Goal: Task Accomplishment & Management: Use online tool/utility

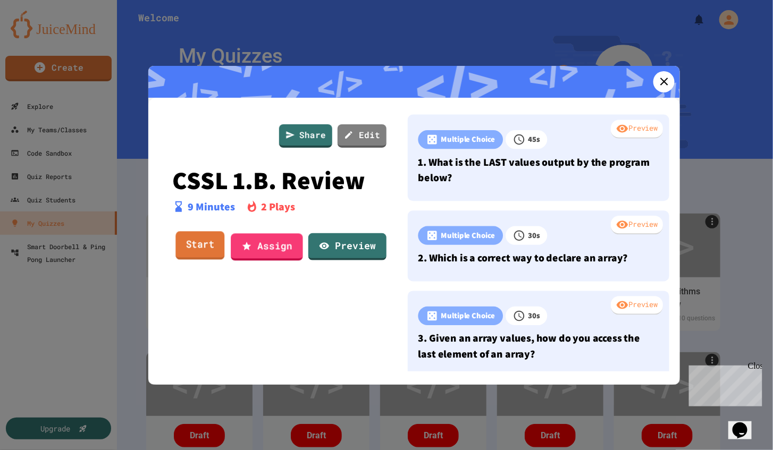
click at [187, 242] on link "Start" at bounding box center [199, 246] width 49 height 29
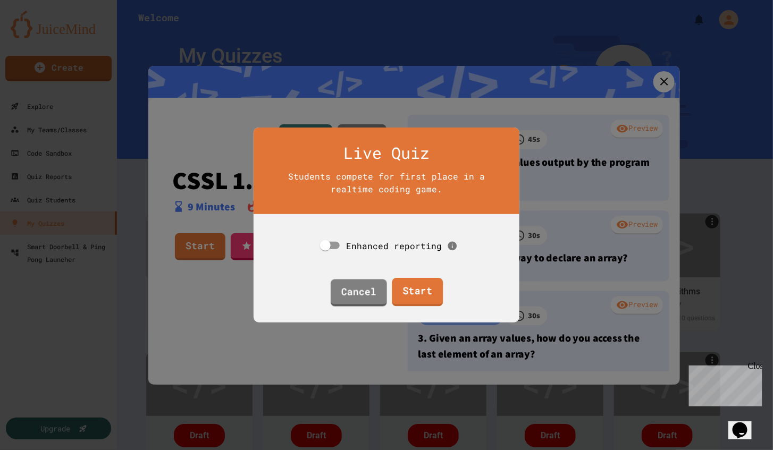
click at [415, 284] on link "Start" at bounding box center [417, 292] width 51 height 29
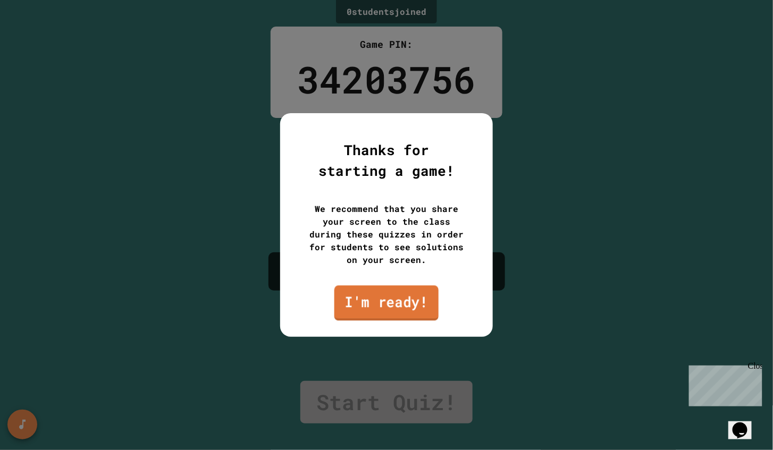
click at [394, 307] on link "I'm ready!" at bounding box center [386, 303] width 104 height 35
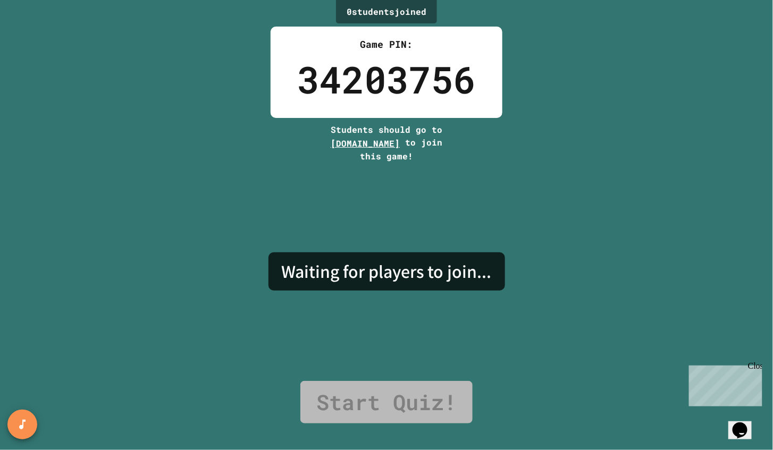
click at [318, 85] on div "34203756" at bounding box center [386, 80] width 179 height 56
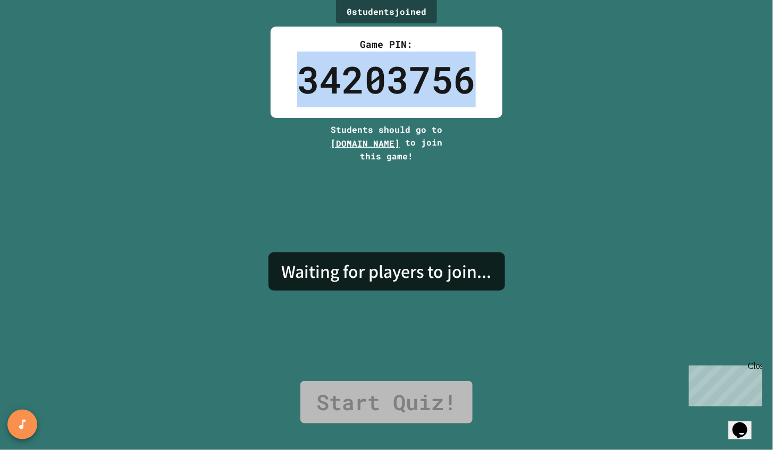
click at [318, 85] on div "34203756" at bounding box center [386, 80] width 179 height 56
click at [626, 99] on div "0 student s joined Game PIN: 34203756 Students should go to [DOMAIN_NAME] to jo…" at bounding box center [386, 225] width 773 height 450
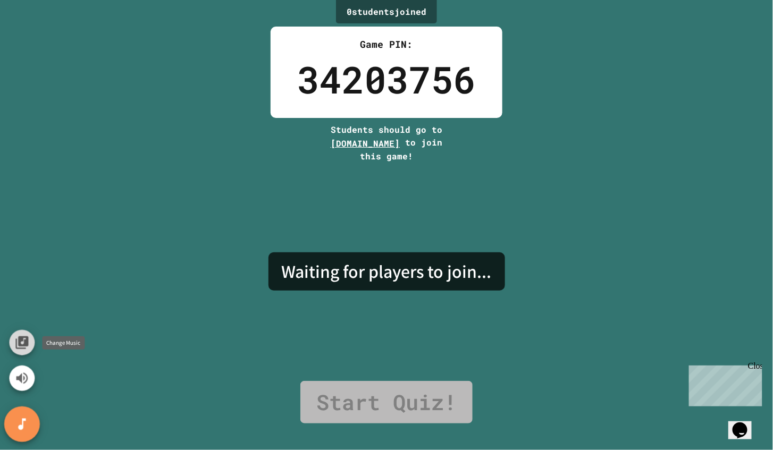
click at [30, 340] on button "Change Music" at bounding box center [22, 343] width 26 height 26
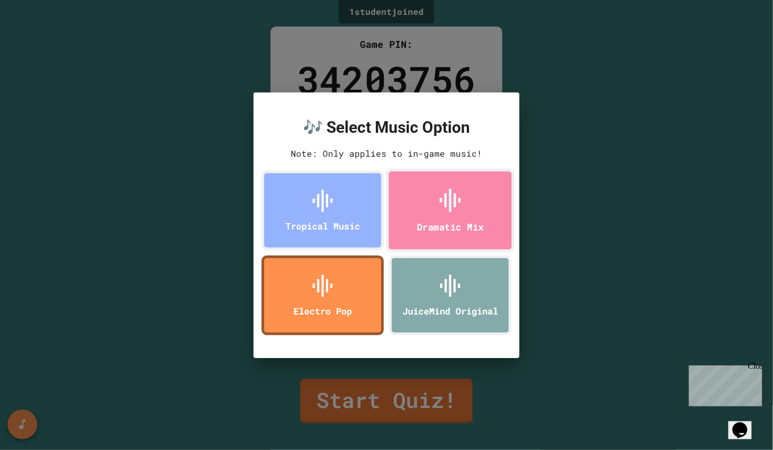
click at [460, 224] on div "Dramatic Mix" at bounding box center [450, 227] width 67 height 14
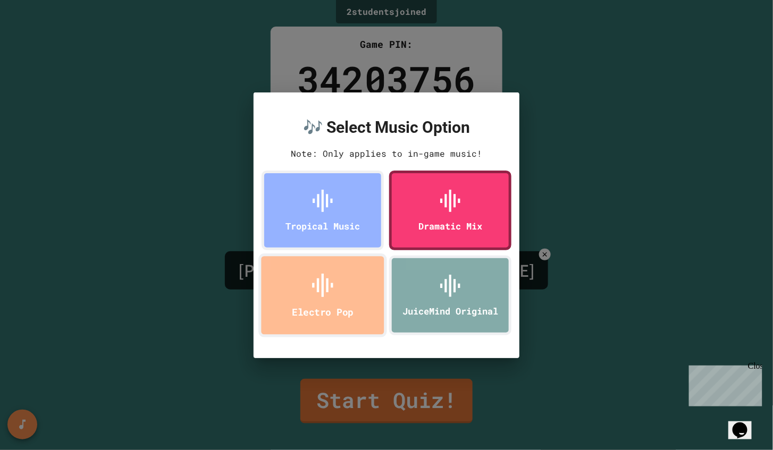
click at [314, 292] on icon at bounding box center [323, 286] width 28 height 28
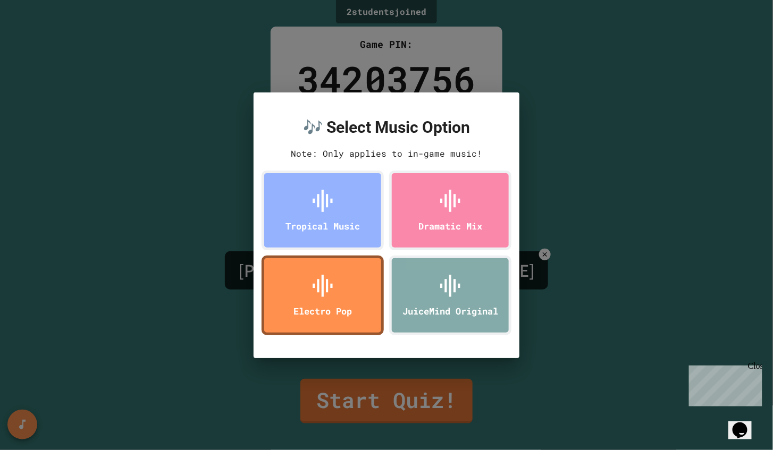
click at [166, 234] on div "🎶 Select Music Option Note: Only applies to in-game music! Tropical Music Drama…" at bounding box center [386, 225] width 773 height 450
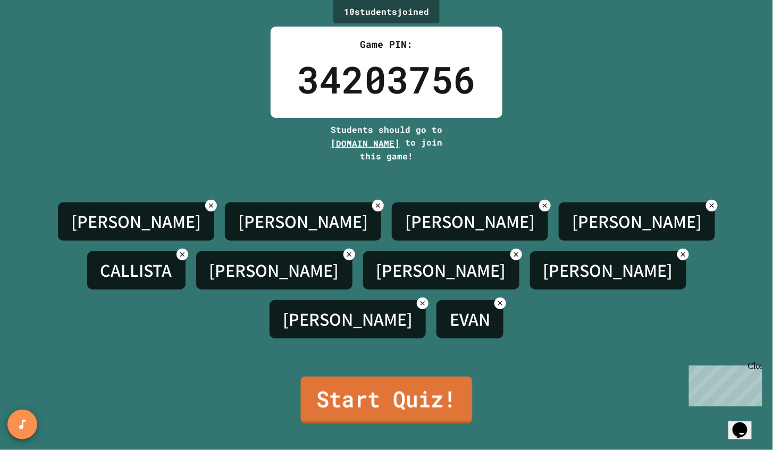
click at [417, 398] on link "Start Quiz!" at bounding box center [387, 400] width 172 height 47
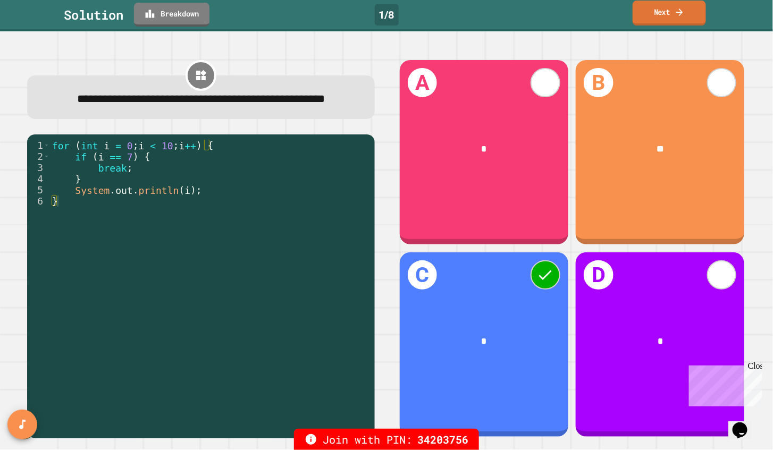
click at [650, 18] on link "Next" at bounding box center [669, 13] width 73 height 25
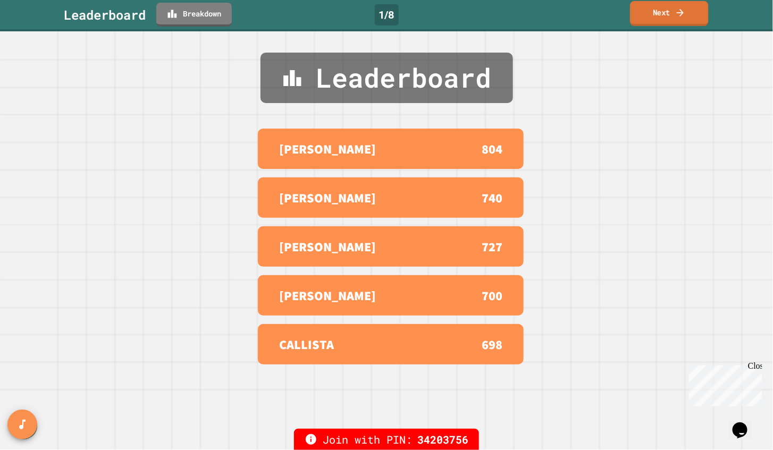
click at [650, 18] on link "Next" at bounding box center [669, 13] width 78 height 25
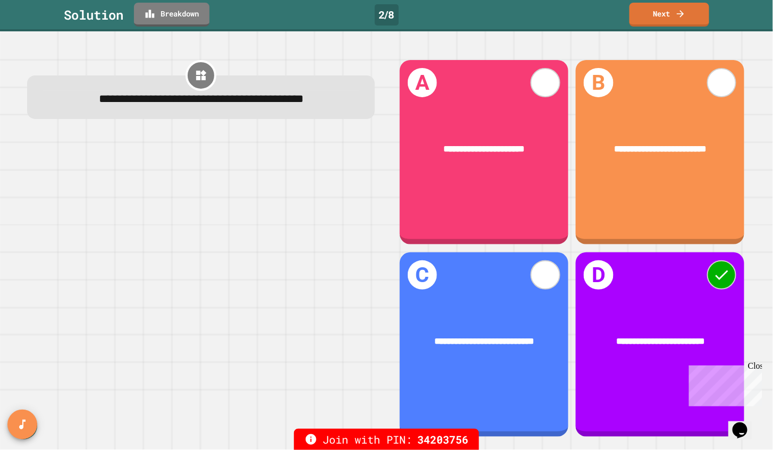
click at [757, 366] on div "Close" at bounding box center [754, 367] width 13 height 13
click at [687, 15] on link "Next" at bounding box center [669, 15] width 80 height 24
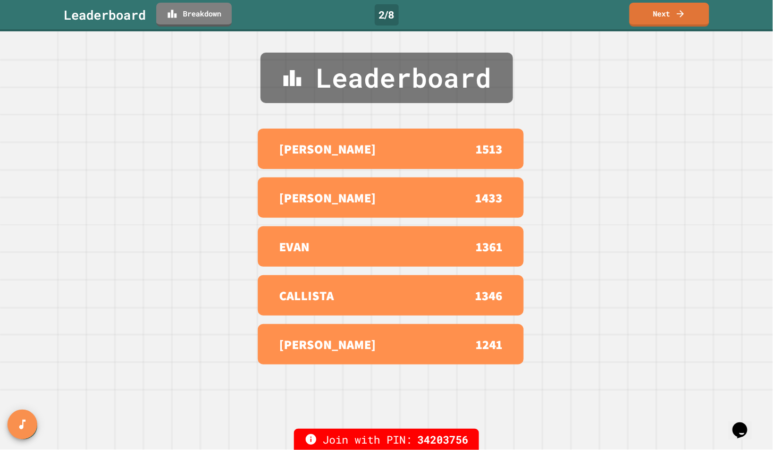
click at [675, 22] on link "Next" at bounding box center [669, 15] width 80 height 24
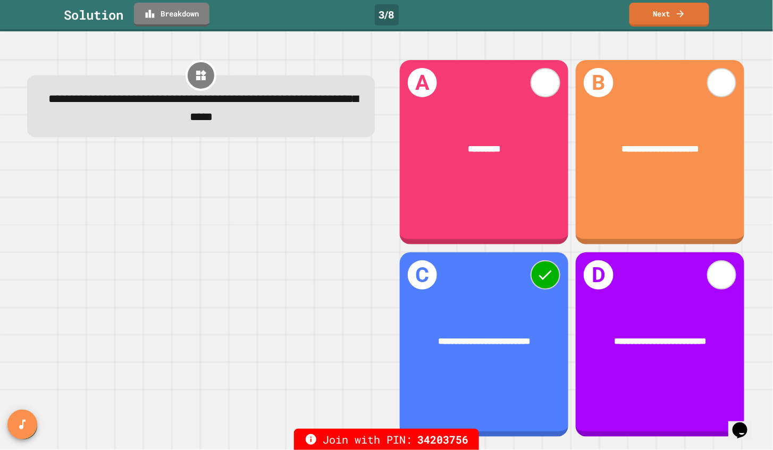
click at [678, 13] on icon at bounding box center [680, 13] width 7 height 7
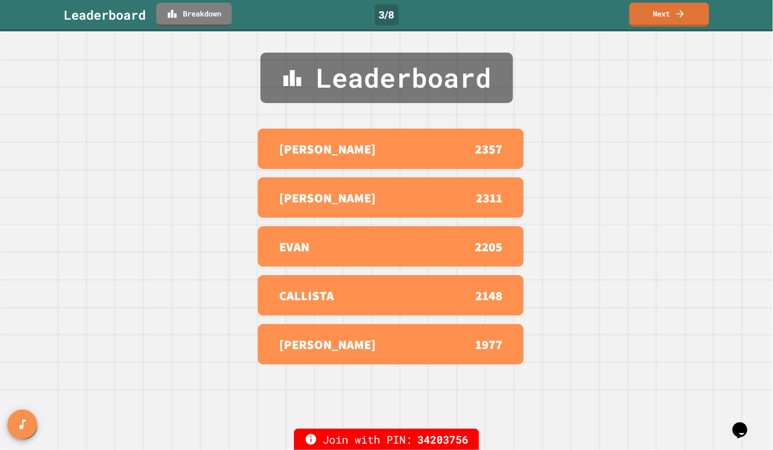
click at [675, 19] on link "Next" at bounding box center [669, 15] width 80 height 24
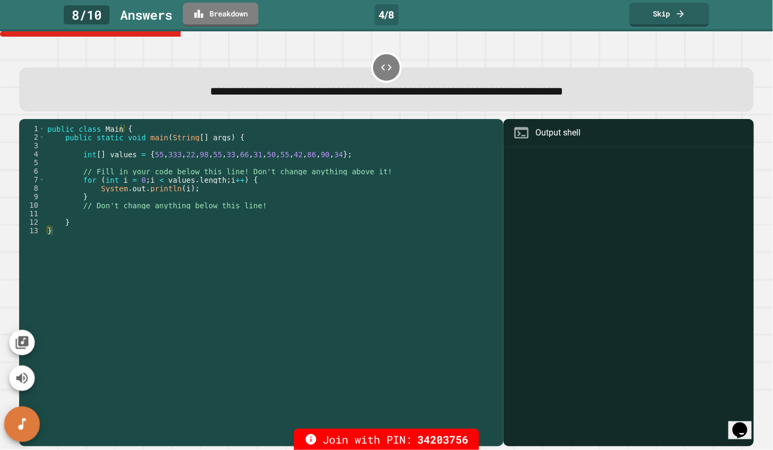
click at [21, 410] on button "SpeedDial basic example" at bounding box center [22, 425] width 36 height 36
click at [25, 418] on icon "SpeedDial basic example" at bounding box center [21, 424] width 15 height 15
click at [27, 348] on icon "Change Music" at bounding box center [21, 342] width 15 height 15
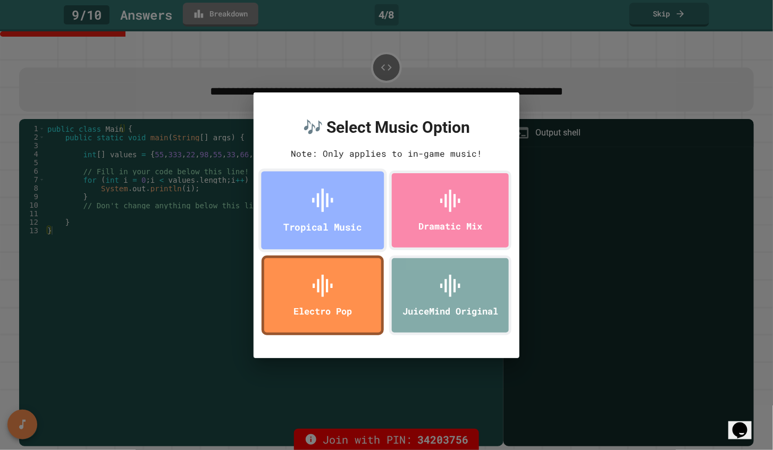
click at [340, 219] on div "Tropical Music" at bounding box center [322, 211] width 129 height 84
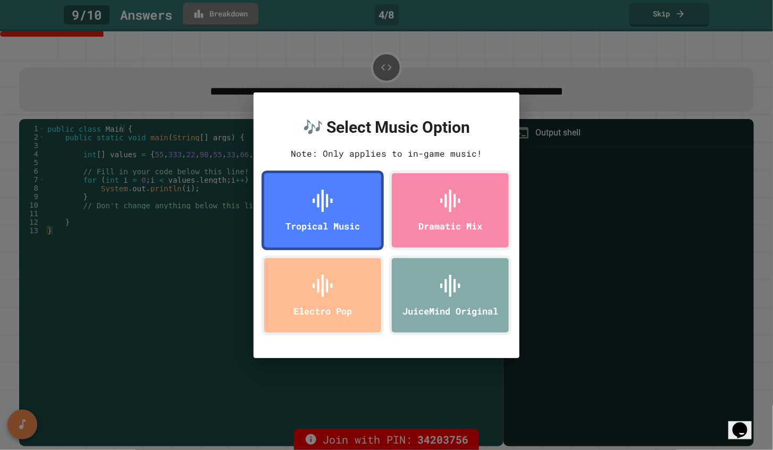
click at [198, 268] on div "🎶 Select Music Option Note: Only applies to in-game music! Tropical Music Drama…" at bounding box center [386, 225] width 773 height 450
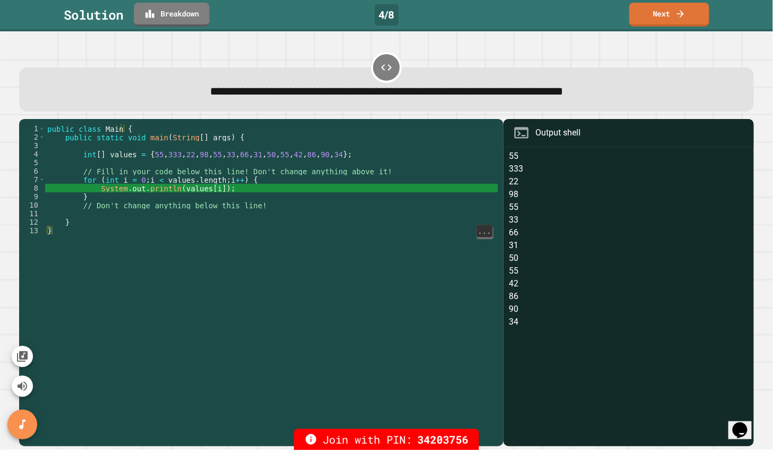
click at [687, 21] on link "Next" at bounding box center [669, 15] width 80 height 24
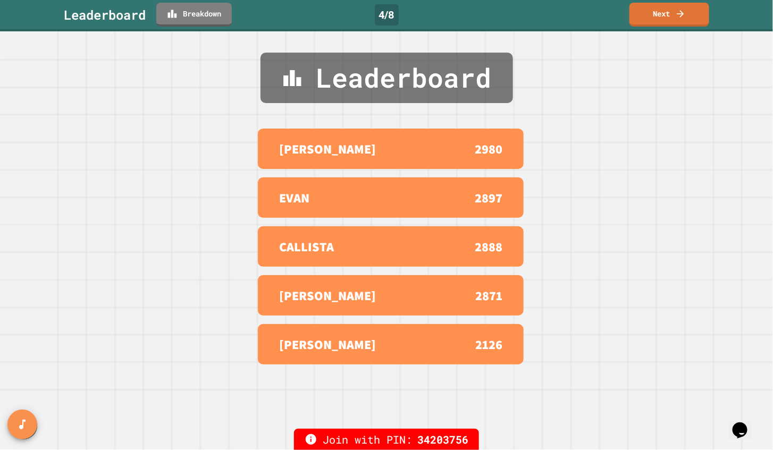
click at [689, 19] on link "Next" at bounding box center [669, 15] width 80 height 24
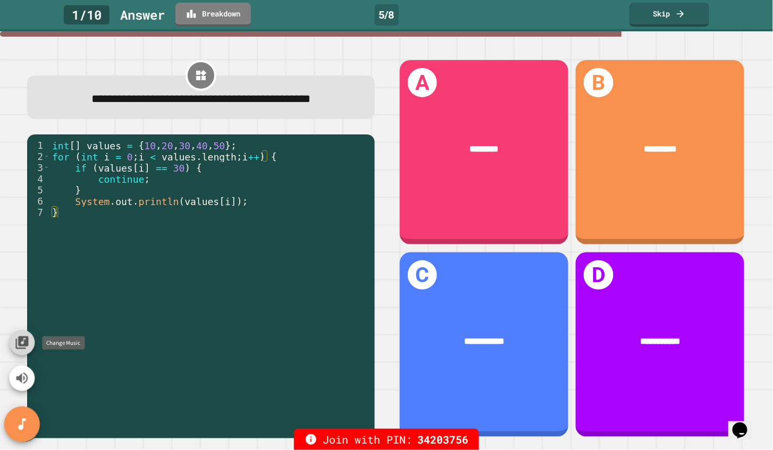
click at [23, 347] on icon "Change Music" at bounding box center [21, 343] width 13 height 13
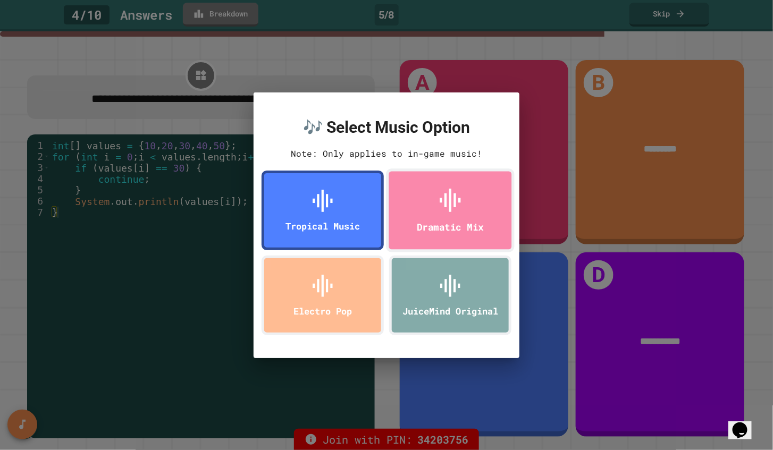
click at [427, 216] on div "Dramatic Mix" at bounding box center [450, 211] width 129 height 84
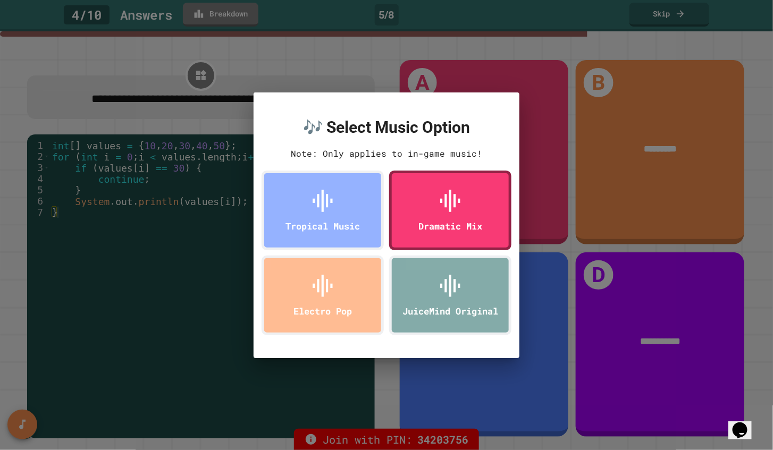
click at [66, 100] on div "🎶 Select Music Option Note: Only applies to in-game music! Tropical Music Drama…" at bounding box center [386, 225] width 773 height 450
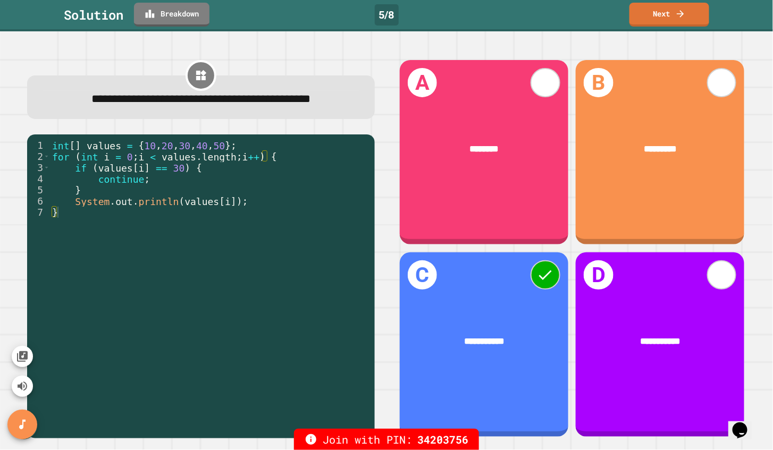
click at [672, 18] on link "Next" at bounding box center [669, 15] width 80 height 24
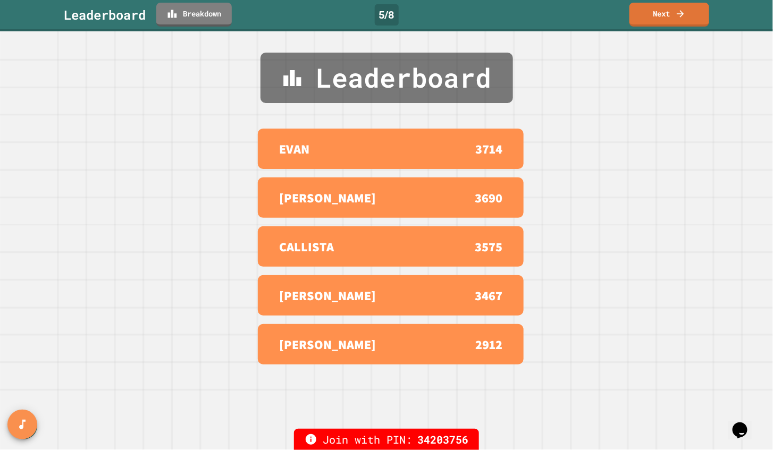
click at [686, 14] on icon at bounding box center [680, 14] width 11 height 11
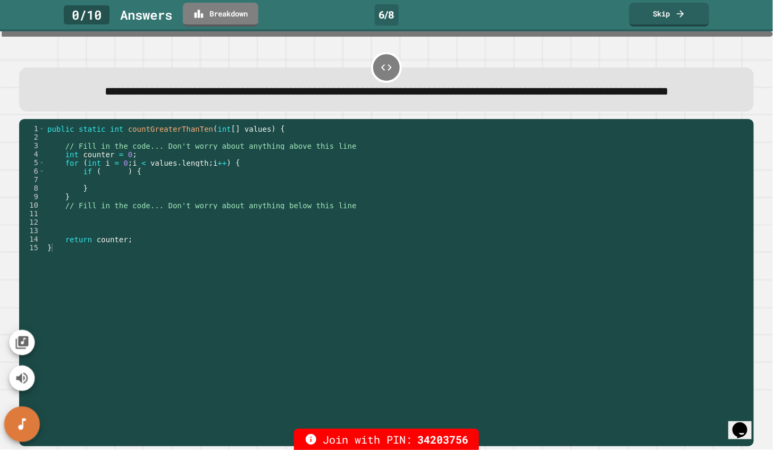
click at [20, 425] on icon "SpeedDial basic example" at bounding box center [21, 425] width 7 height 12
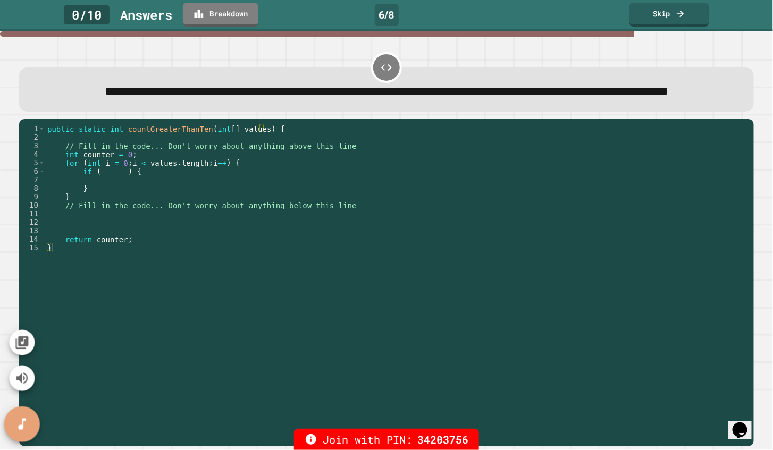
click at [21, 421] on icon "SpeedDial basic example" at bounding box center [21, 424] width 15 height 15
click at [19, 340] on icon "Change Music" at bounding box center [21, 343] width 13 height 13
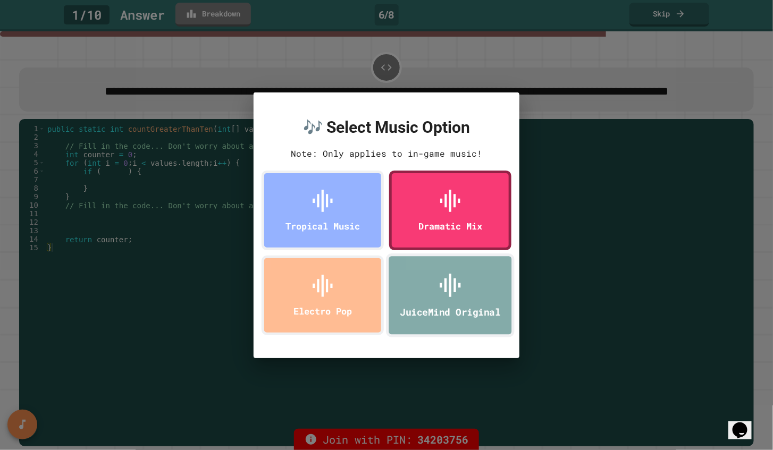
click at [423, 277] on div "JuiceMind Original" at bounding box center [450, 296] width 129 height 84
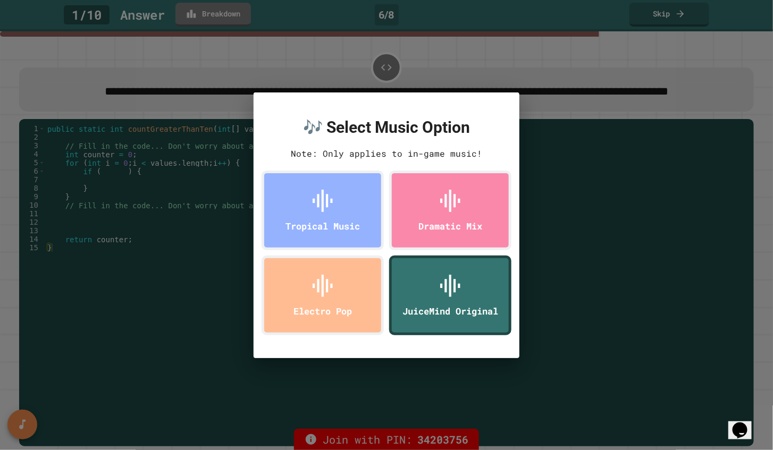
click at [86, 116] on div "🎶 Select Music Option Note: Only applies to in-game music! Tropical Music Drama…" at bounding box center [386, 225] width 773 height 450
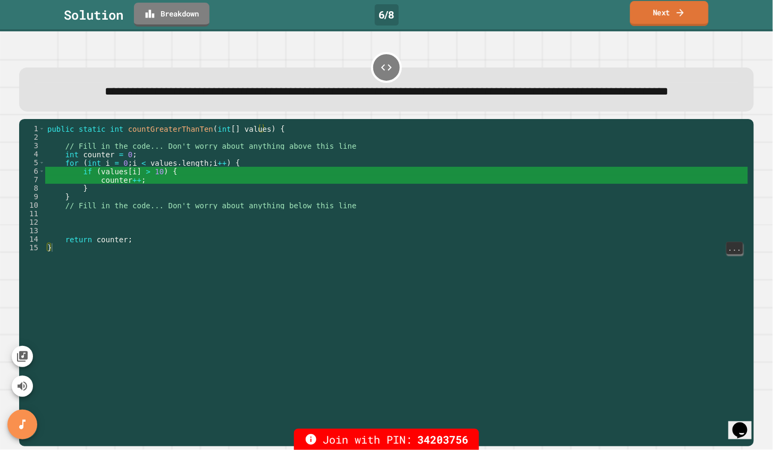
click at [668, 22] on link "Next" at bounding box center [669, 13] width 79 height 25
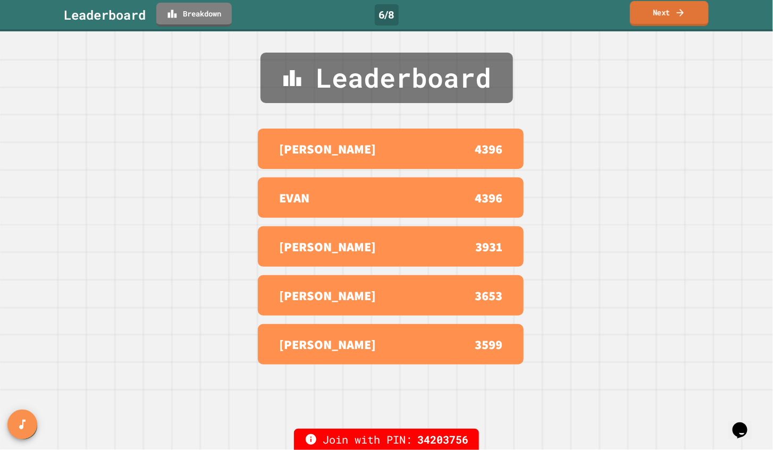
click at [668, 22] on link "Next" at bounding box center [669, 13] width 79 height 25
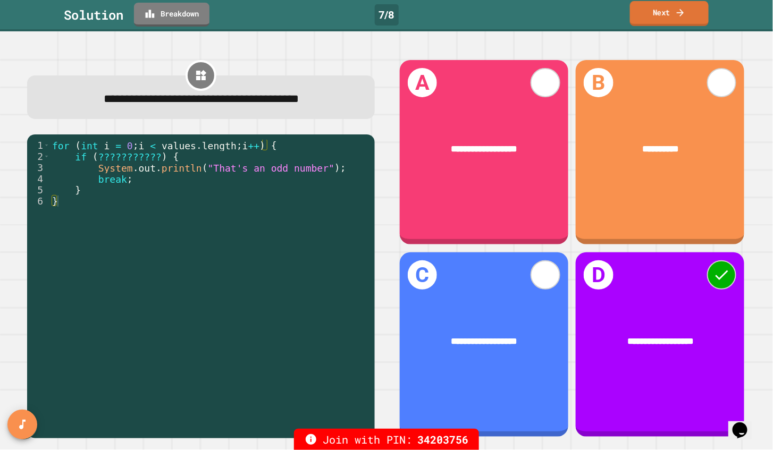
click at [658, 18] on link "Next" at bounding box center [669, 13] width 79 height 25
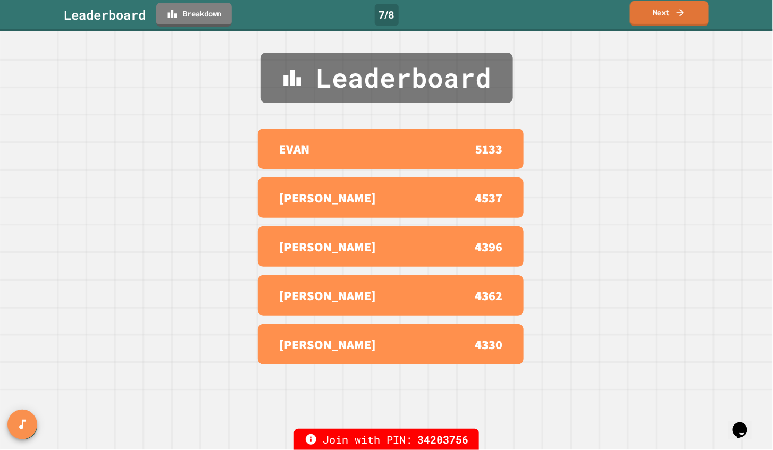
click at [658, 18] on link "Next" at bounding box center [669, 13] width 79 height 25
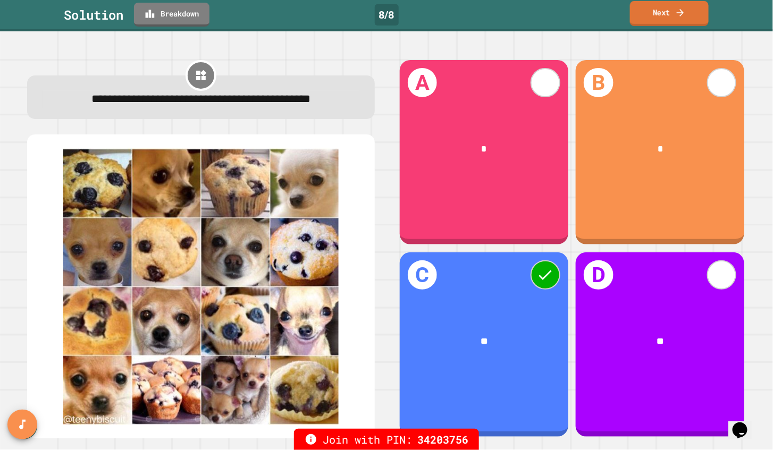
click at [686, 18] on link "Next" at bounding box center [669, 13] width 79 height 25
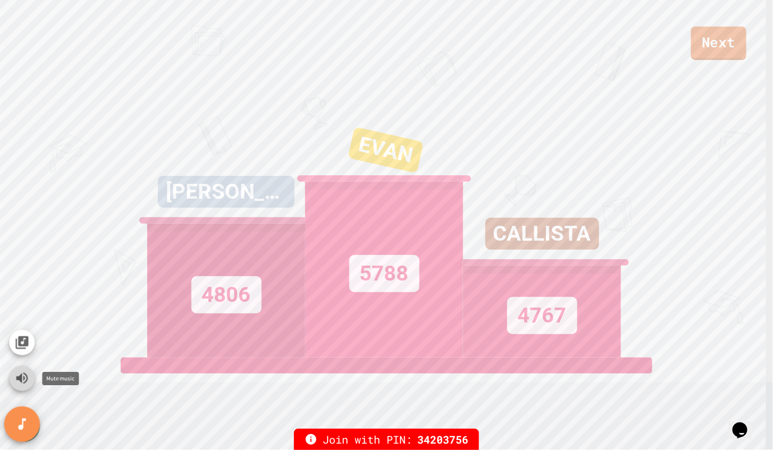
click at [20, 382] on icon "Mute music" at bounding box center [21, 378] width 15 height 15
